Goal: Task Accomplishment & Management: Use online tool/utility

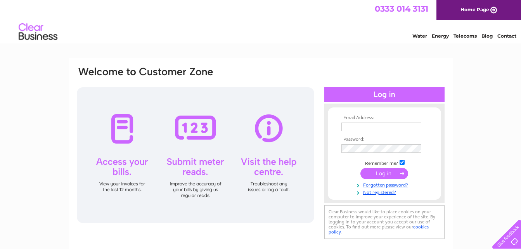
type input "[EMAIL_ADDRESS][DOMAIN_NAME]"
click at [382, 173] on input "submit" at bounding box center [384, 173] width 48 height 11
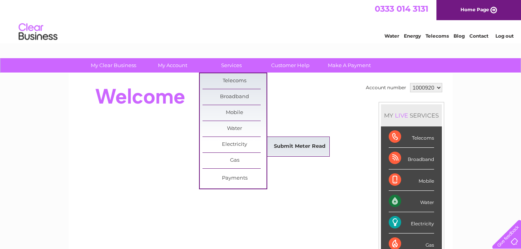
click at [276, 146] on link "Submit Meter Read" at bounding box center [300, 147] width 64 height 16
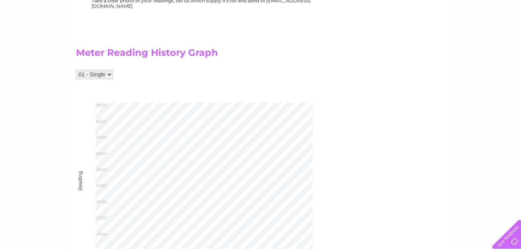
scroll to position [279, 0]
